Goal: Task Accomplishment & Management: Complete application form

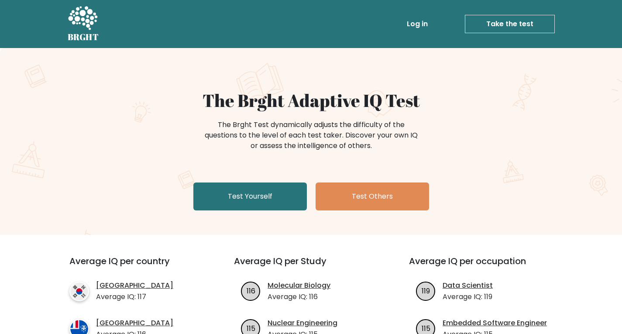
scroll to position [52, 0]
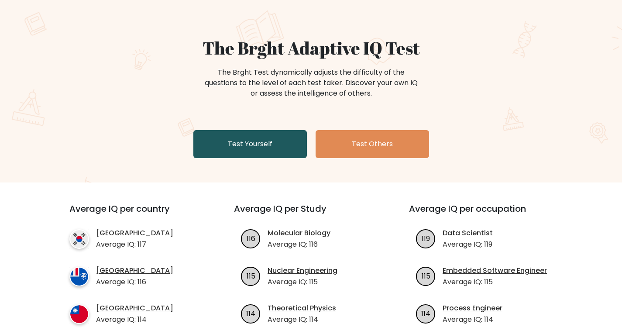
click at [284, 147] on link "Test Yourself" at bounding box center [250, 144] width 114 height 28
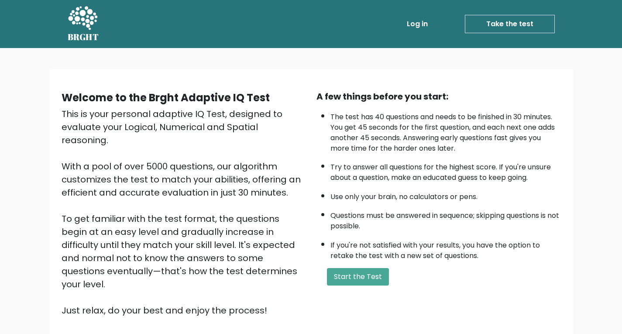
scroll to position [2, 0]
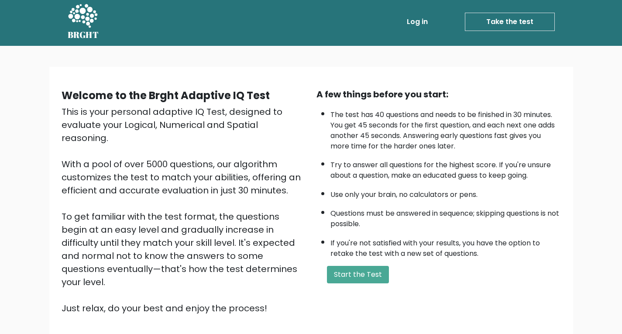
click at [373, 97] on div "A few things before you start:" at bounding box center [439, 94] width 245 height 13
click at [375, 266] on button "Start the Test" at bounding box center [358, 274] width 62 height 17
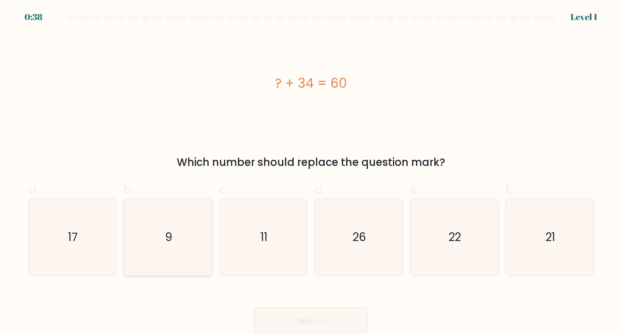
click at [156, 248] on icon "9" at bounding box center [168, 237] width 76 height 76
click at [311, 173] on input "b. 9" at bounding box center [311, 170] width 0 height 6
radio input "true"
click at [189, 254] on icon "9" at bounding box center [168, 238] width 76 height 76
click at [311, 173] on input "b. 9" at bounding box center [311, 170] width 0 height 6
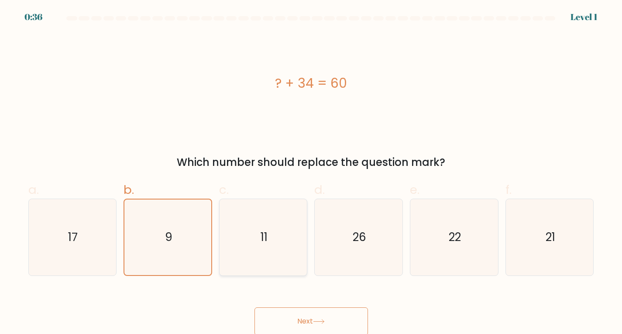
click at [287, 257] on icon "11" at bounding box center [263, 237] width 76 height 76
click at [311, 173] on input "c. 11" at bounding box center [311, 170] width 0 height 6
radio input "true"
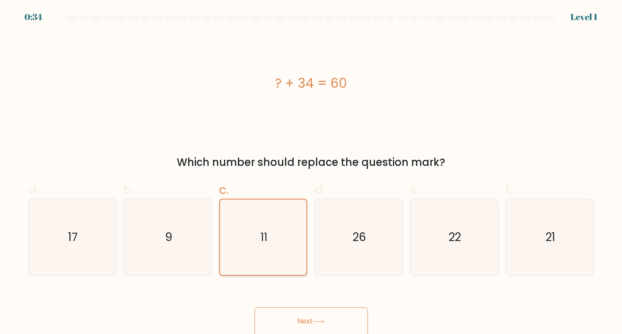
scroll to position [2, 0]
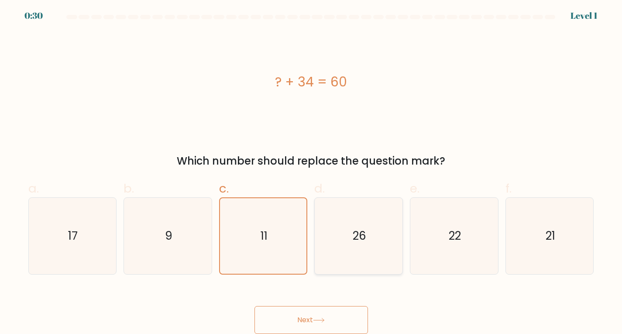
click at [390, 228] on icon "26" at bounding box center [359, 236] width 76 height 76
click at [312, 172] on input "d. 26" at bounding box center [311, 169] width 0 height 6
radio input "true"
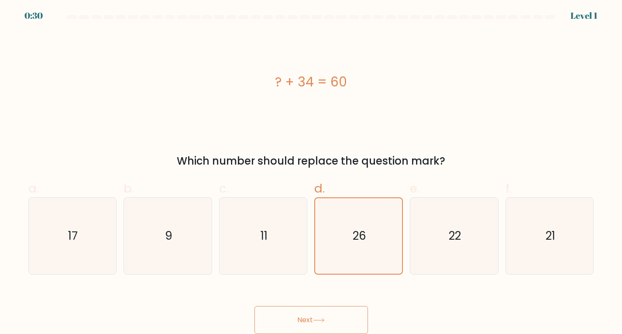
click at [321, 322] on icon at bounding box center [319, 320] width 12 height 5
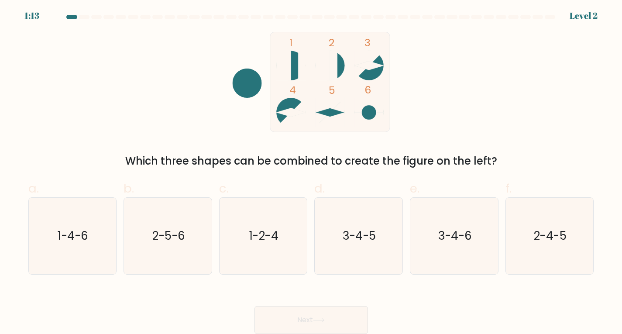
click at [278, 308] on button "Next" at bounding box center [312, 320] width 114 height 28
click at [69, 17] on div at bounding box center [71, 17] width 10 height 4
click at [348, 247] on icon "3-4-5" at bounding box center [359, 236] width 76 height 76
click at [312, 172] on input "d. 3-4-5" at bounding box center [311, 169] width 0 height 6
radio input "true"
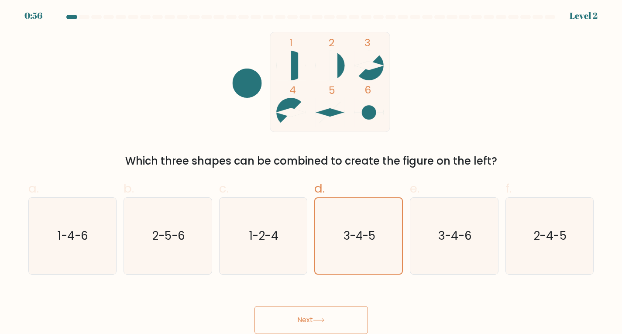
click at [285, 313] on button "Next" at bounding box center [312, 320] width 114 height 28
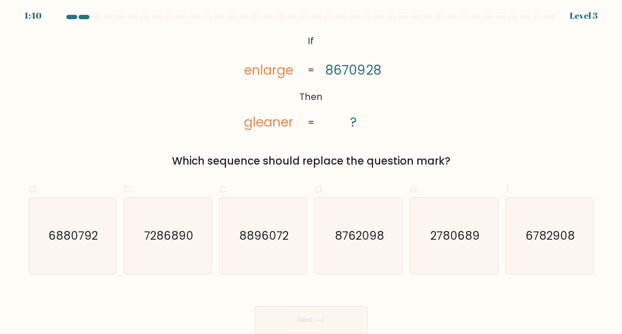
scroll to position [0, 0]
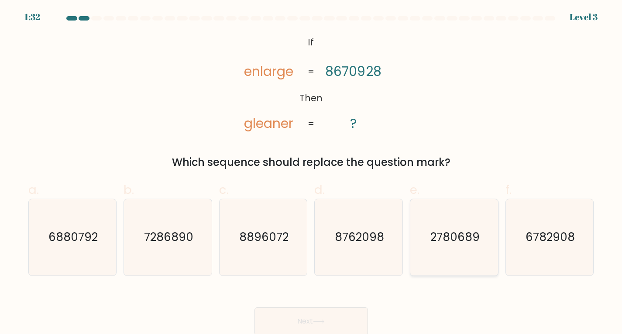
click at [455, 237] on text "2780689" at bounding box center [455, 237] width 49 height 16
click at [312, 173] on input "e. 2780689" at bounding box center [311, 170] width 0 height 6
radio input "true"
click at [314, 317] on button "Next" at bounding box center [312, 321] width 114 height 28
